Goal: Navigation & Orientation: Find specific page/section

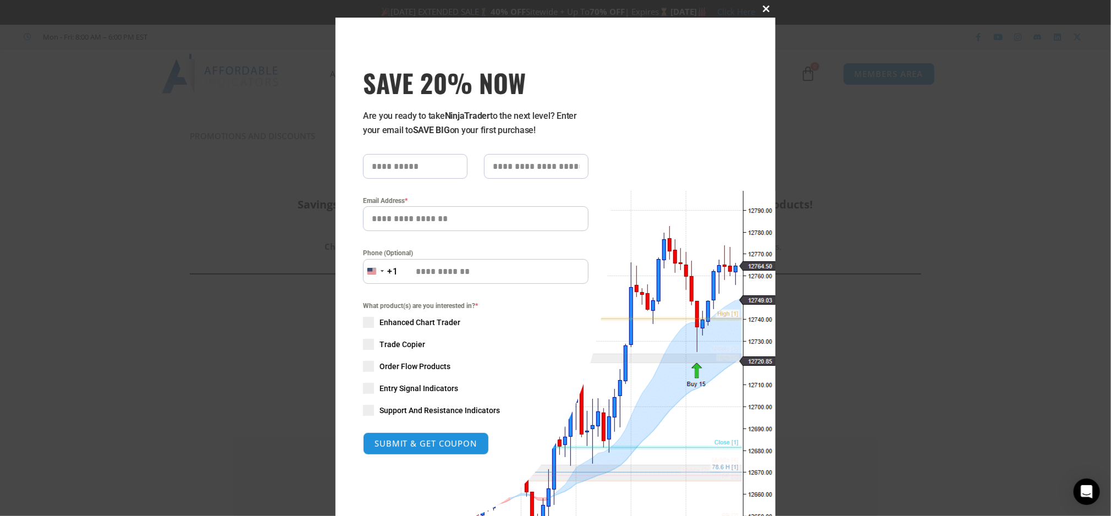
click at [760, 8] on span at bounding box center [767, 9] width 18 height 7
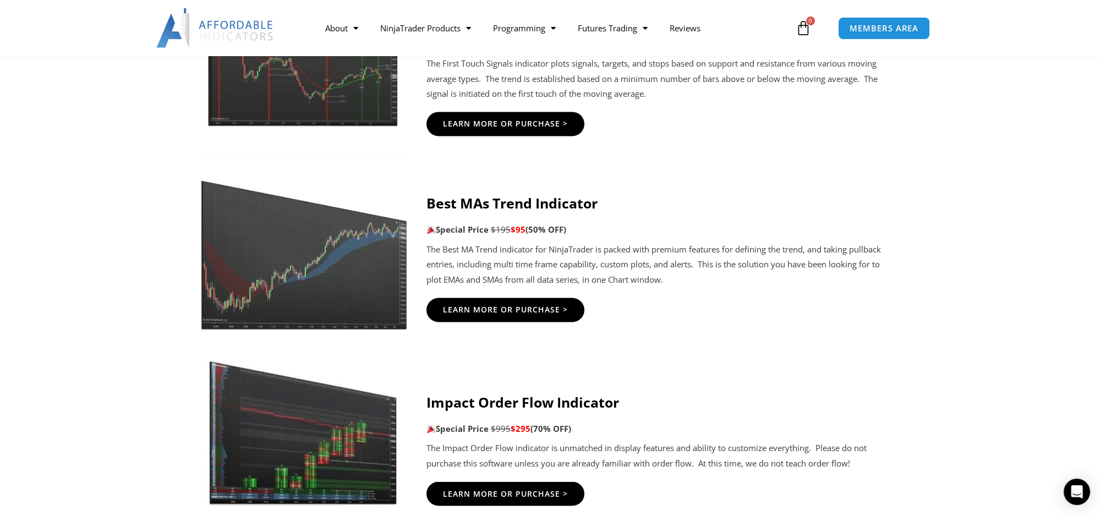
scroll to position [2127, 0]
